Goal: Information Seeking & Learning: Check status

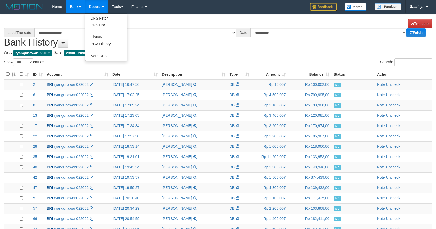
select select "***"
click at [104, 36] on link "History" at bounding box center [106, 37] width 42 height 7
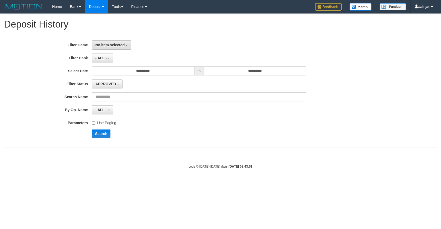
drag, startPoint x: 101, startPoint y: 47, endPoint x: 104, endPoint y: 54, distance: 8.0
click at [102, 47] on button "No item selected" at bounding box center [111, 44] width 39 height 9
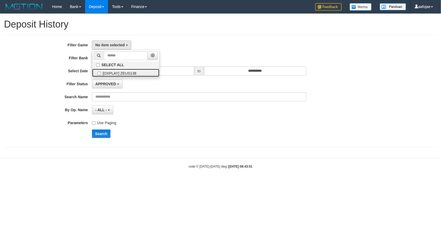
drag, startPoint x: 103, startPoint y: 72, endPoint x: 151, endPoint y: 49, distance: 53.8
click at [104, 72] on label "[OXPLAY] ZEUS138" at bounding box center [125, 73] width 67 height 8
click at [184, 35] on hr at bounding box center [220, 35] width 433 height 0
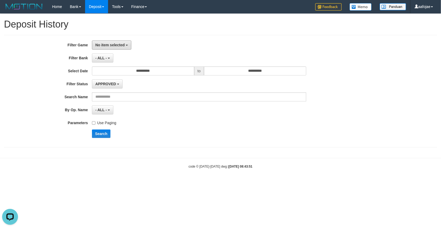
drag, startPoint x: 105, startPoint y: 45, endPoint x: 102, endPoint y: 63, distance: 18.5
click at [105, 46] on span "No item selected" at bounding box center [109, 45] width 29 height 4
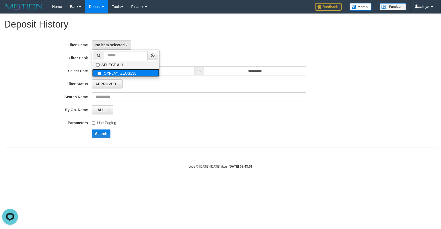
click at [103, 72] on label "[OXPLAY] ZEUS138" at bounding box center [125, 73] width 67 height 8
select select "***"
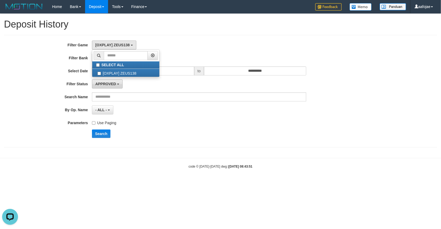
click at [109, 86] on button "APPROVED" at bounding box center [107, 83] width 31 height 9
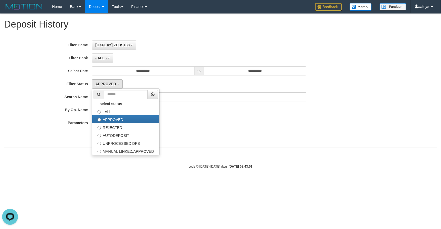
click at [167, 35] on hr at bounding box center [220, 35] width 433 height 0
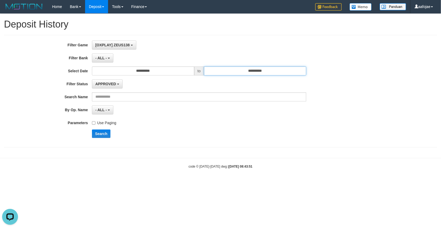
click at [246, 74] on input "**********" at bounding box center [255, 70] width 102 height 9
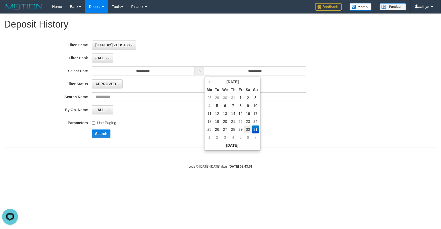
click at [246, 128] on td "30" at bounding box center [248, 129] width 8 height 8
type input "**********"
click at [150, 136] on div "Search" at bounding box center [230, 133] width 276 height 8
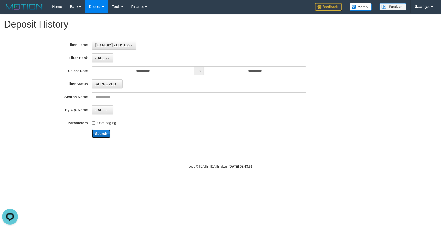
click at [98, 134] on button "Search" at bounding box center [101, 133] width 19 height 8
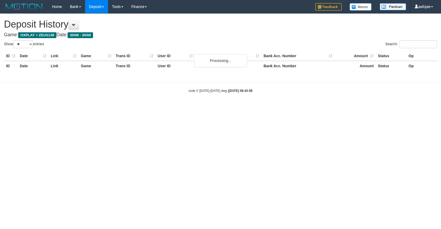
select select "**"
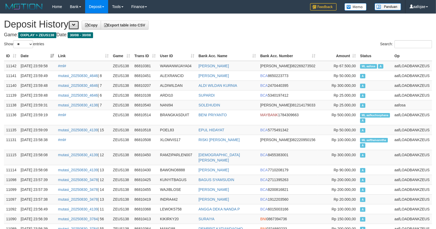
click at [73, 27] on button at bounding box center [73, 25] width 11 height 9
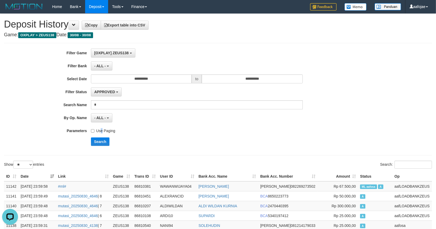
click at [100, 131] on label "Use Paging" at bounding box center [103, 129] width 24 height 7
click at [102, 131] on label "Use Paging" at bounding box center [103, 129] width 24 height 7
click at [101, 139] on button "Search" at bounding box center [100, 141] width 19 height 8
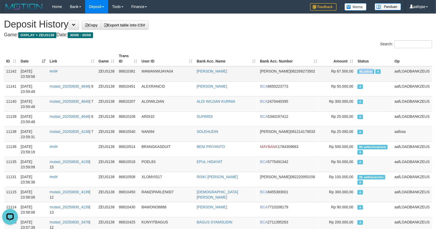
drag, startPoint x: 369, startPoint y: 71, endPoint x: 373, endPoint y: 71, distance: 3.4
click at [373, 71] on span "ML aafosa" at bounding box center [365, 71] width 17 height 4
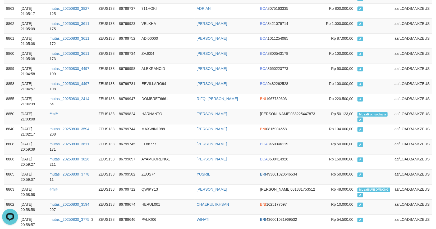
scroll to position [9621, 0]
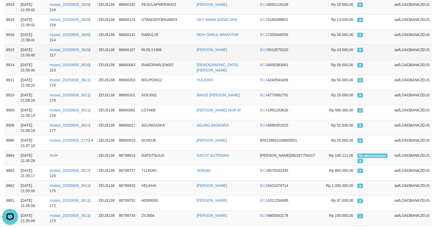
drag, startPoint x: 149, startPoint y: 104, endPoint x: 152, endPoint y: 102, distance: 2.9
click at [150, 60] on td "RUSLY1986" at bounding box center [166, 52] width 55 height 15
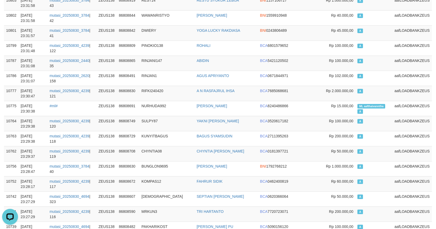
scroll to position [1624, 0]
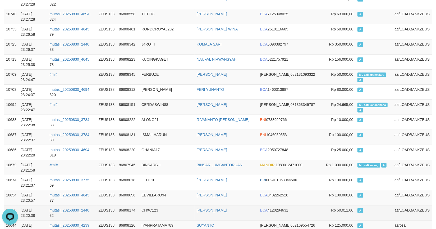
click at [172, 220] on td "CHXC123" at bounding box center [166, 212] width 55 height 15
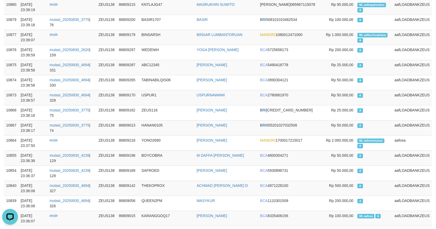
scroll to position [849, 0]
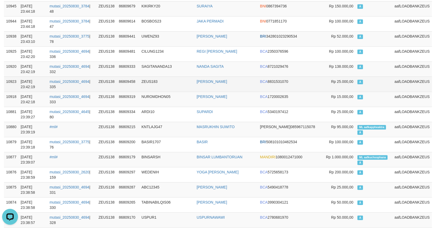
drag, startPoint x: 181, startPoint y: 87, endPoint x: 178, endPoint y: 88, distance: 3.0
click at [180, 87] on td "ZEUS183" at bounding box center [166, 83] width 55 height 15
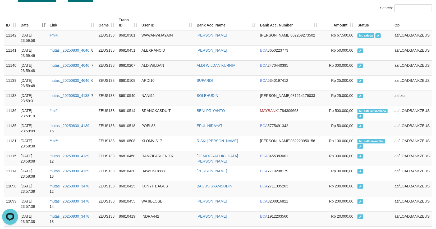
scroll to position [0, 0]
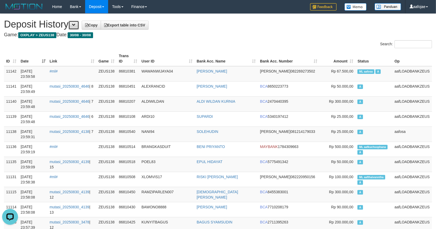
click at [76, 22] on button at bounding box center [73, 25] width 11 height 9
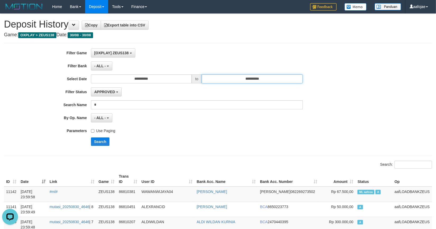
click at [227, 80] on input "**********" at bounding box center [252, 78] width 101 height 9
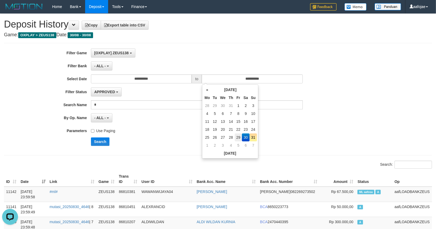
click at [237, 140] on td "29" at bounding box center [238, 137] width 7 height 8
type input "**********"
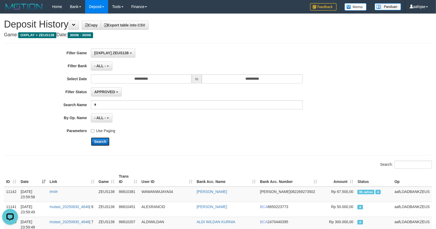
click at [92, 145] on button "Search" at bounding box center [100, 141] width 19 height 8
click at [95, 143] on button "Search" at bounding box center [100, 141] width 19 height 8
